Goal: Information Seeking & Learning: Learn about a topic

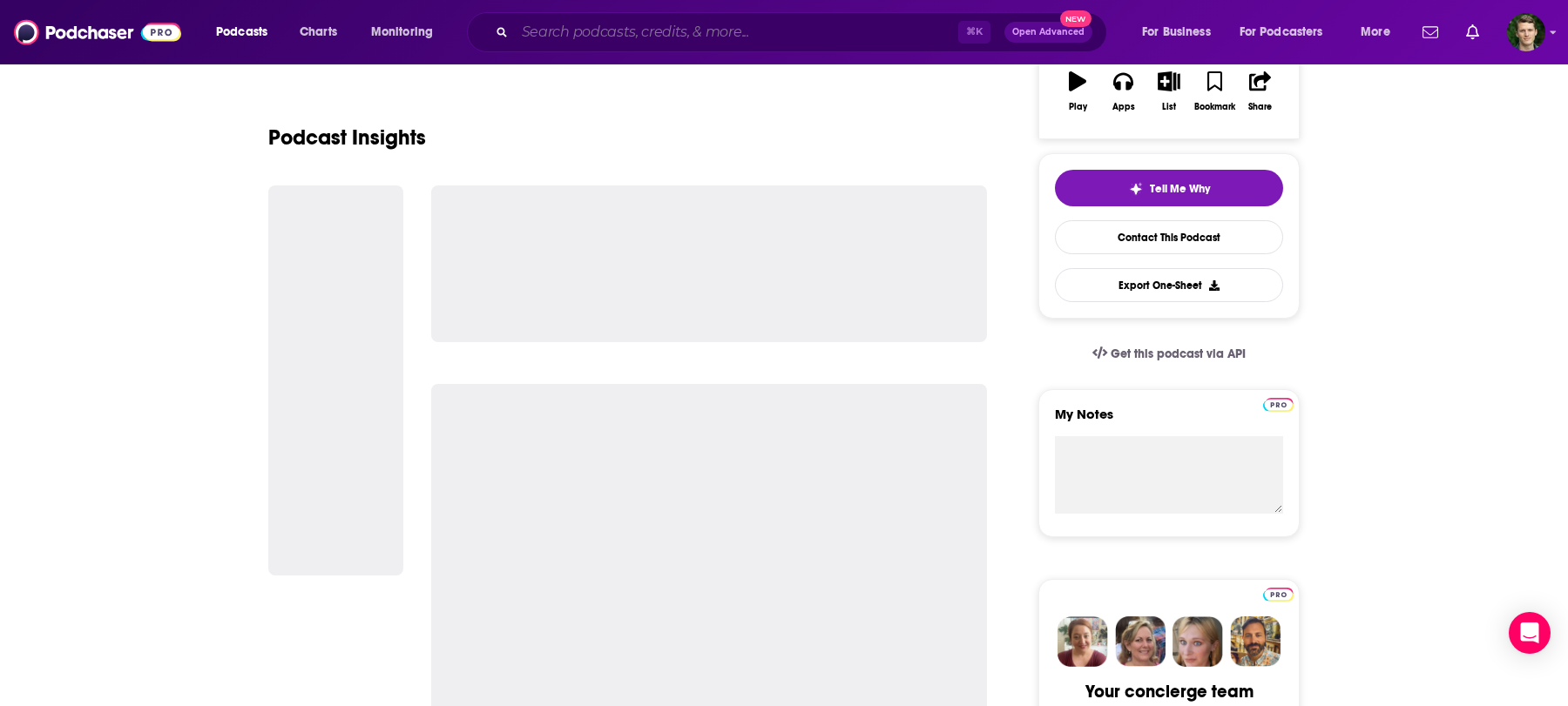
click at [737, 32] on input "Search podcasts, credits, & more..." at bounding box center [737, 31] width 443 height 28
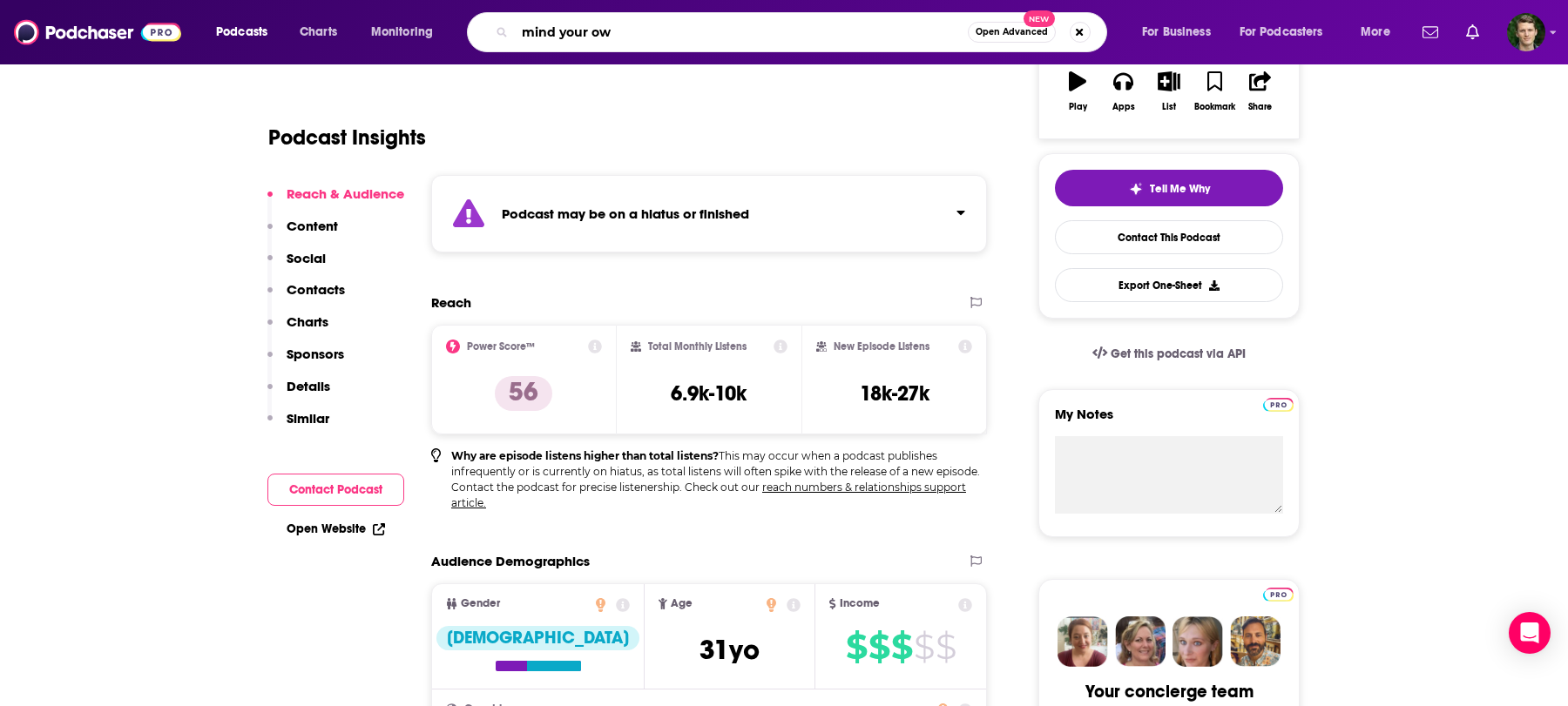
type input "mind your own"
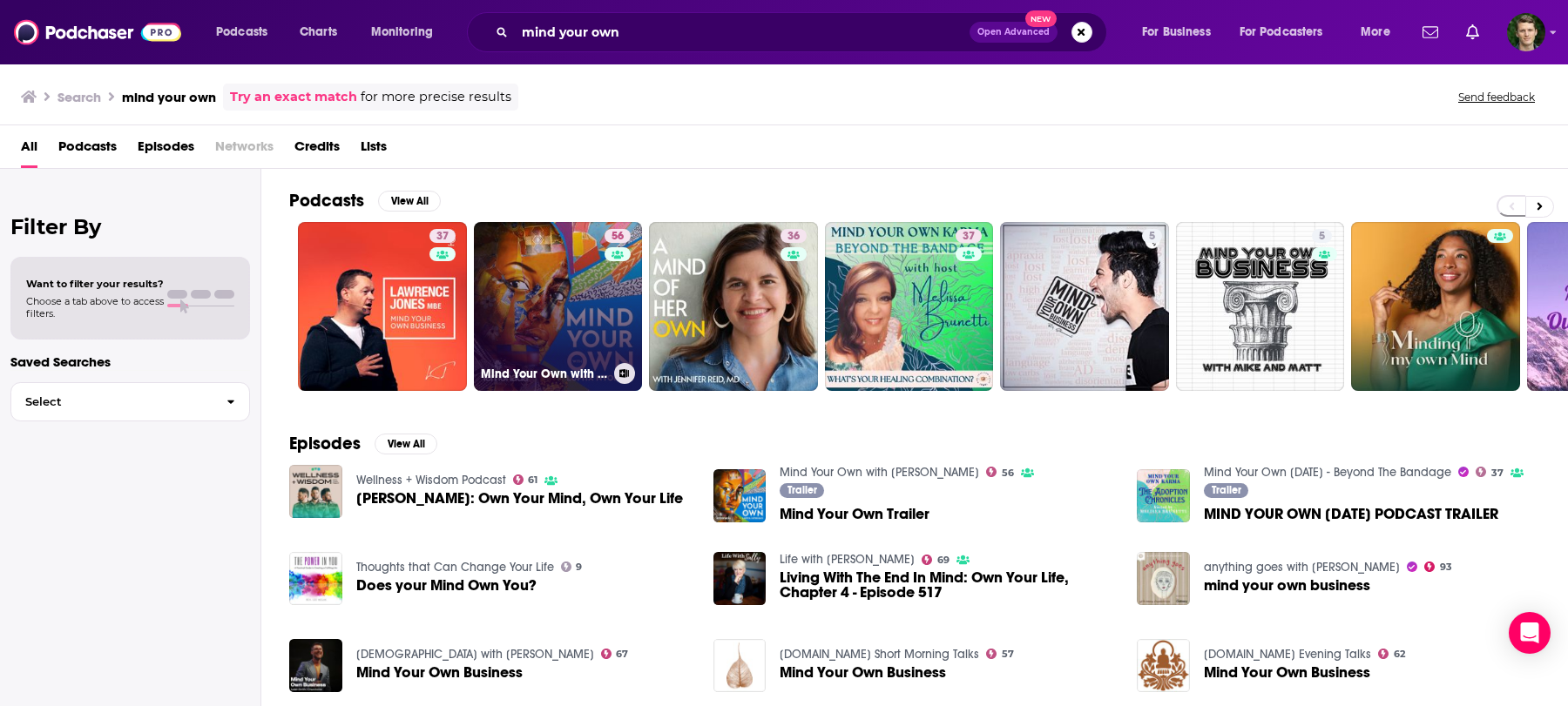
click at [562, 328] on link "56 Mind Your Own with [PERSON_NAME]" at bounding box center [558, 306] width 169 height 169
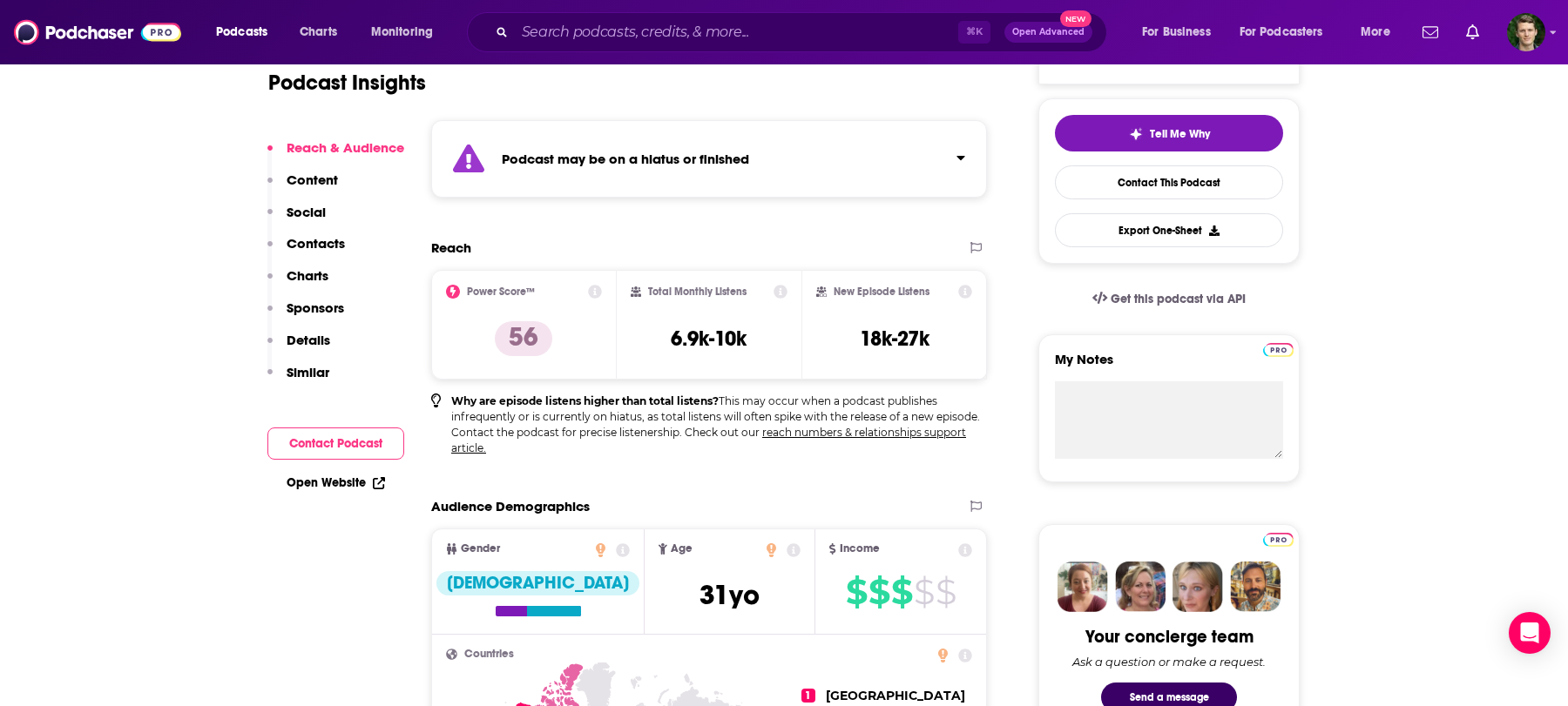
scroll to position [373, 0]
